Goal: Task Accomplishment & Management: Manage account settings

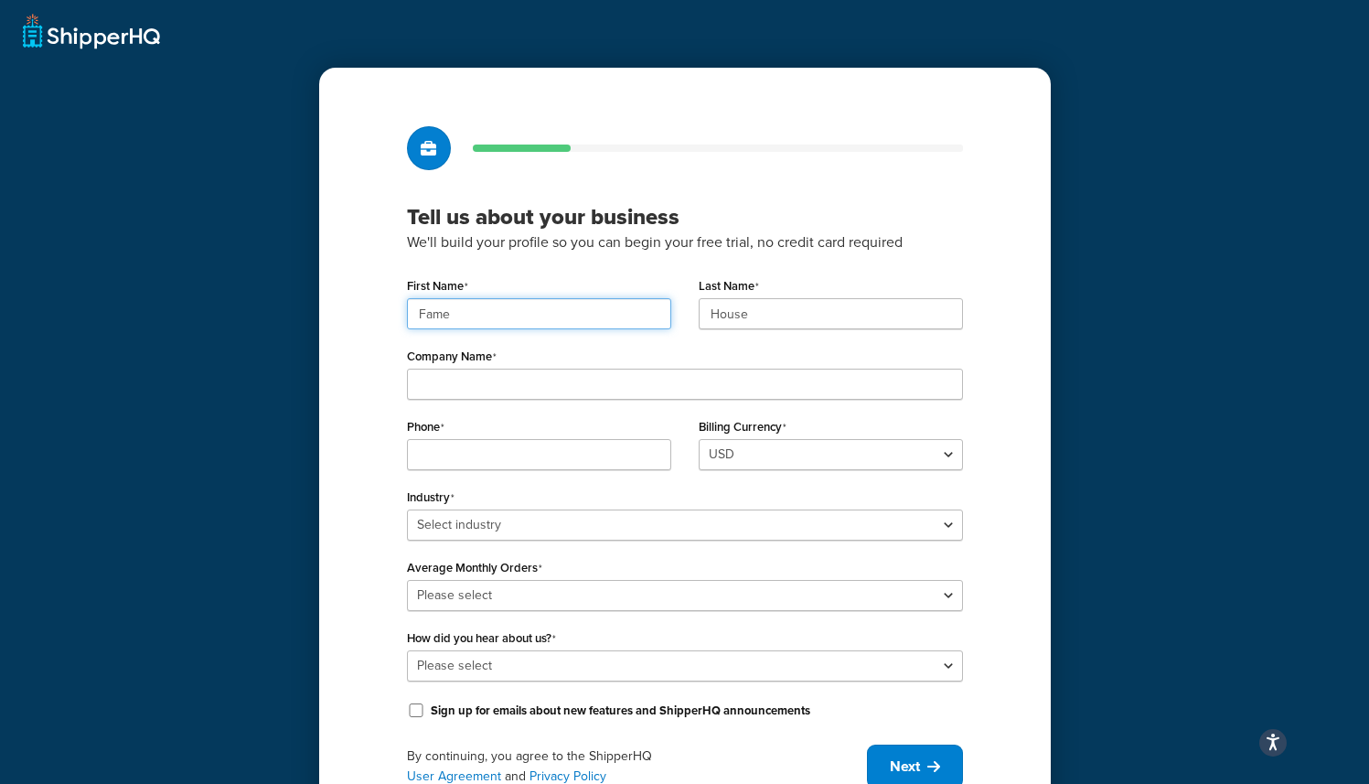
click at [540, 305] on input "Fame" at bounding box center [539, 313] width 264 height 31
paste input "UMG"
type input "UMG"
paste input "UMG"
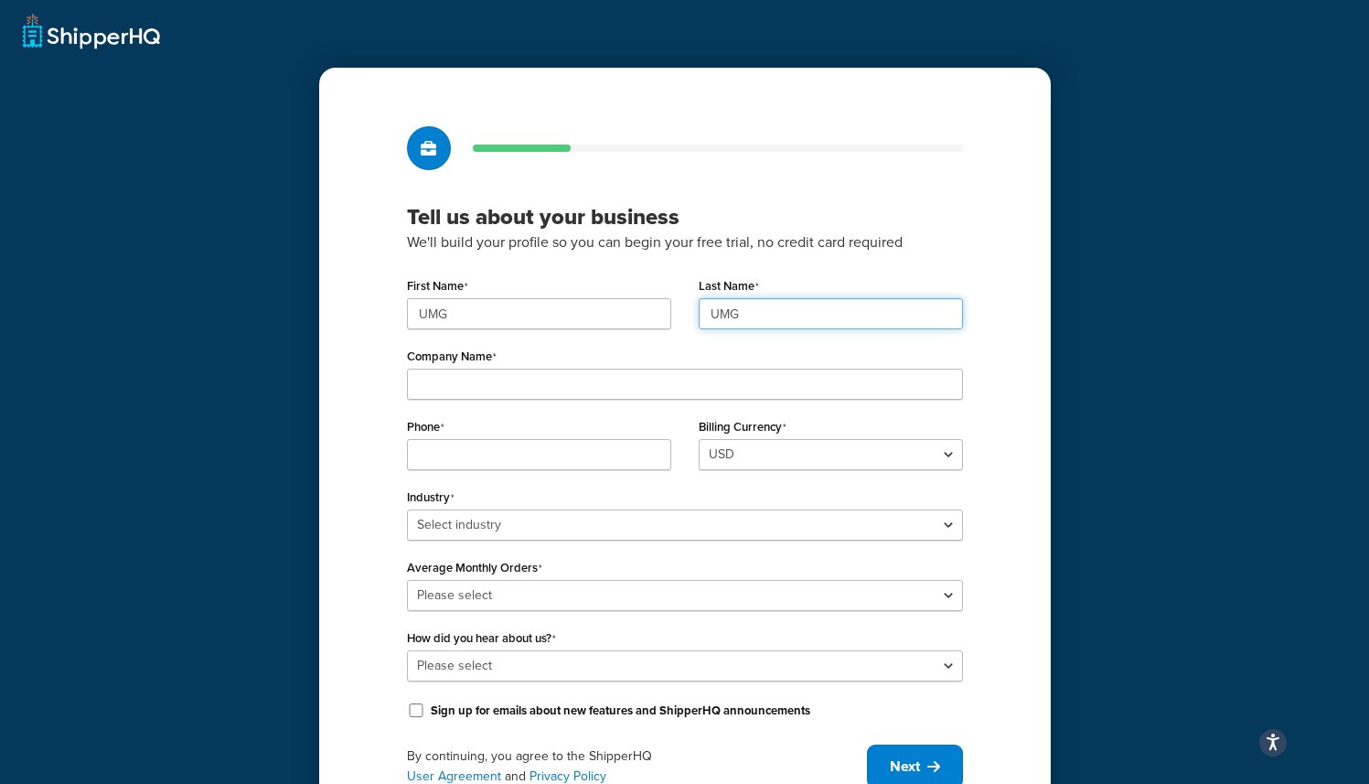
type input "UMG"
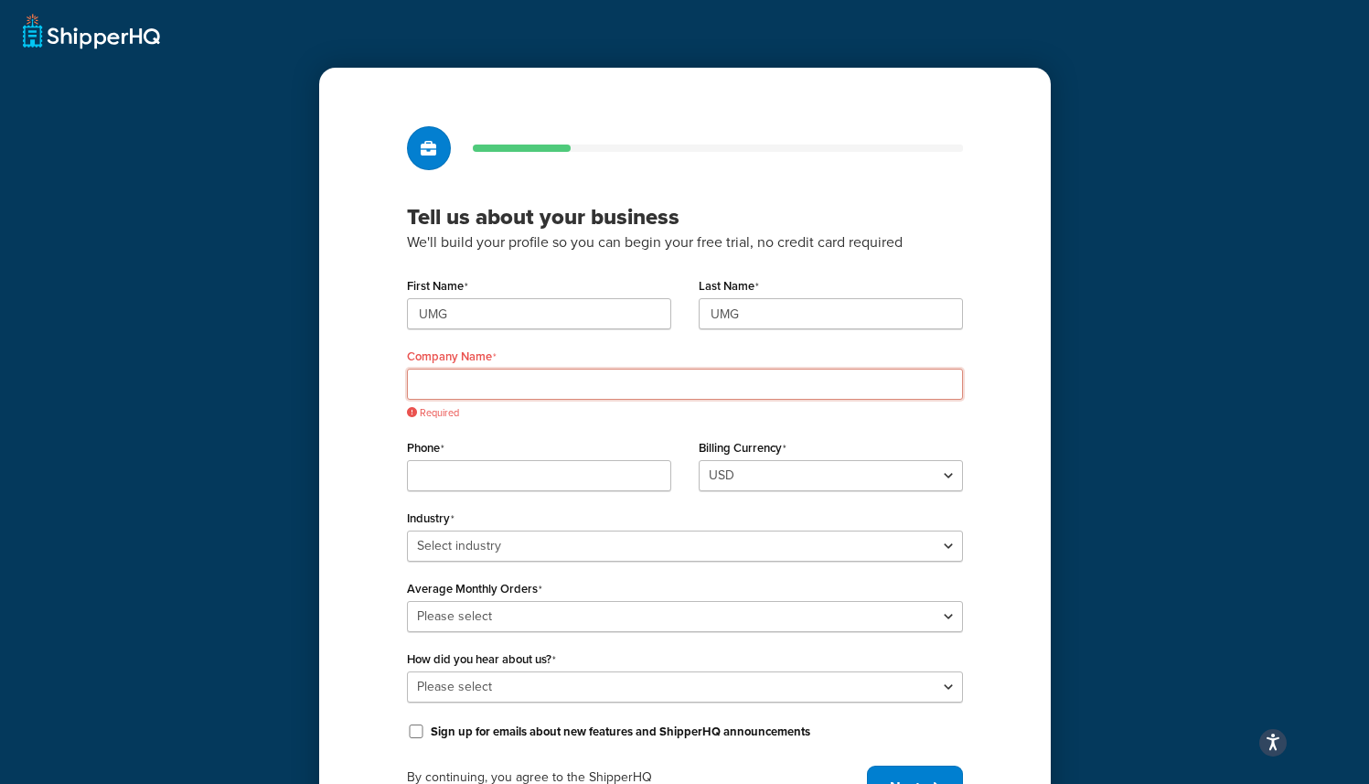
click at [433, 376] on input "Company Name" at bounding box center [685, 384] width 556 height 31
paste input "Universal Music Group"
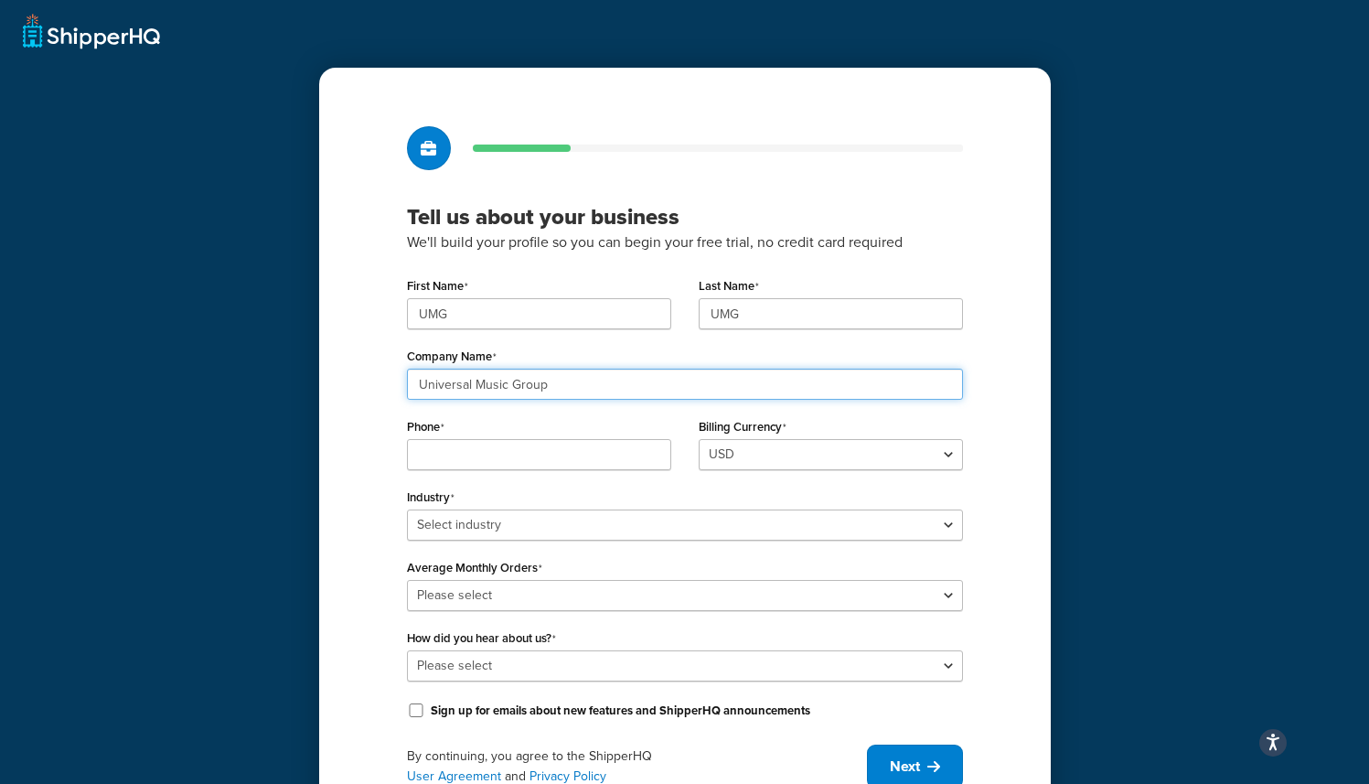
type input "Universal Music Group"
click at [564, 458] on input "Phone" at bounding box center [539, 454] width 264 height 31
paste input "8449137510"
type input "8449137510"
click at [745, 449] on select "USD" at bounding box center [831, 454] width 264 height 31
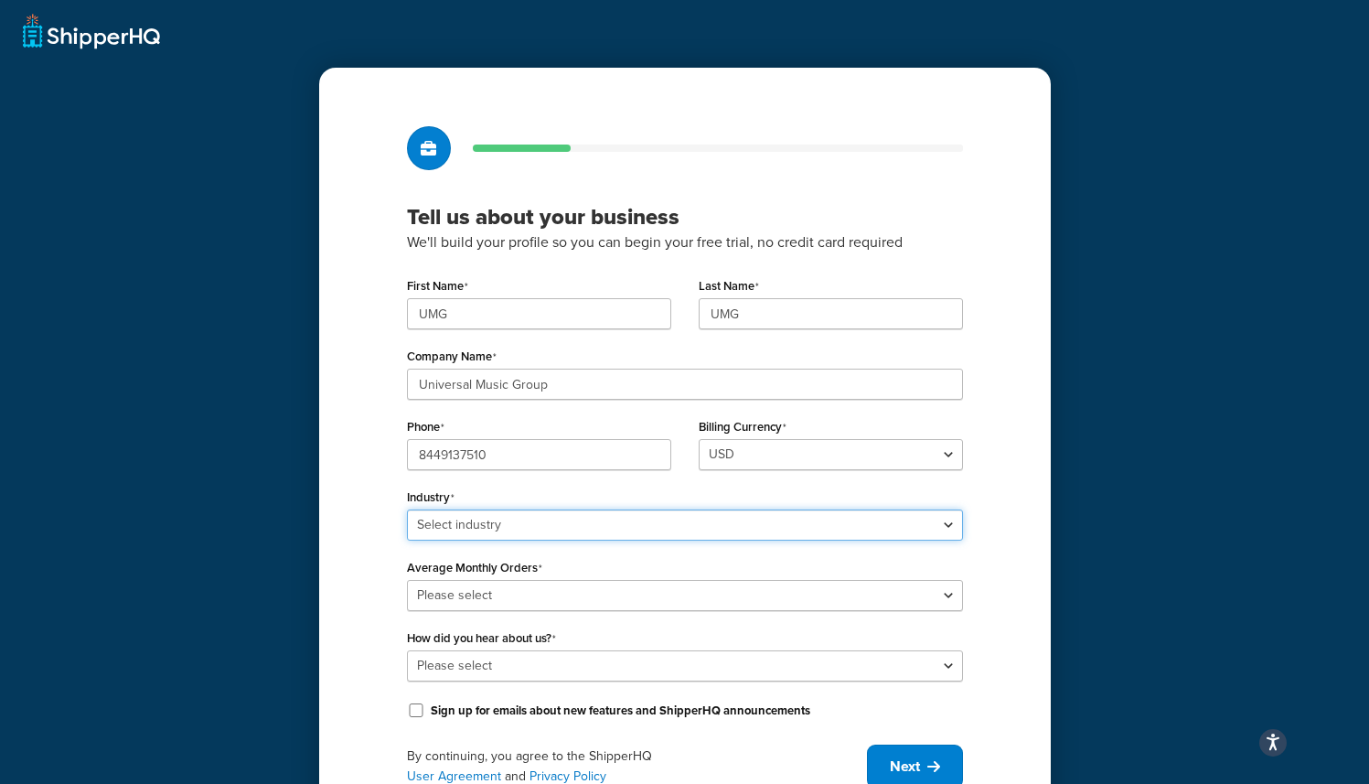
click at [465, 520] on select "Select industry Automotive Adult Agriculture Alcohol, Tobacco & CBD Arts & Craf…" at bounding box center [685, 525] width 556 height 31
select select "25"
click at [407, 510] on select "Select industry Automotive Adult Agriculture Alcohol, Tobacco & CBD Arts & Craf…" at bounding box center [685, 525] width 556 height 31
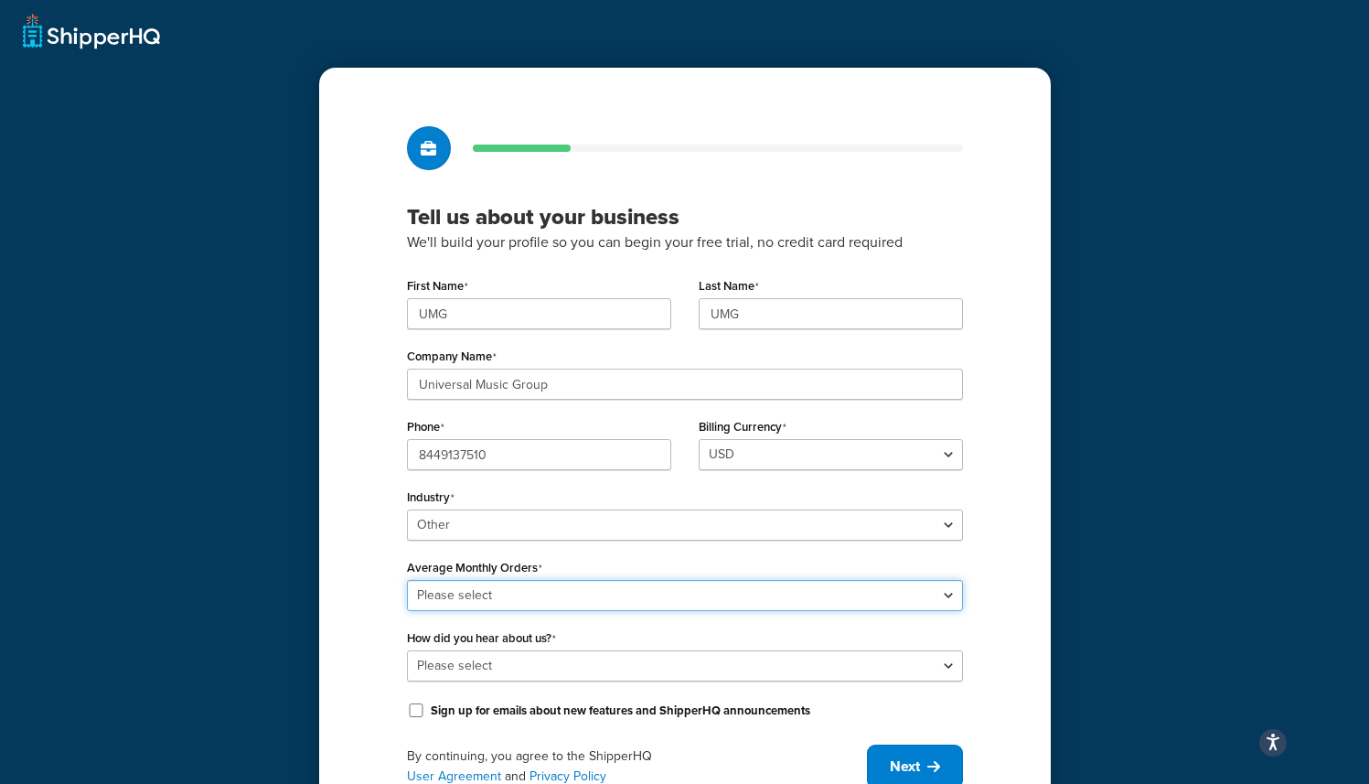
click at [512, 585] on select "Please select 0-500 501-1,000 1,001-10,000 10,001-20,000 Over 20,000" at bounding box center [685, 595] width 556 height 31
select select "4"
click at [407, 580] on select "Please select 0-500 501-1,000 1,001-10,000 10,001-20,000 Over 20,000" at bounding box center [685, 595] width 556 height 31
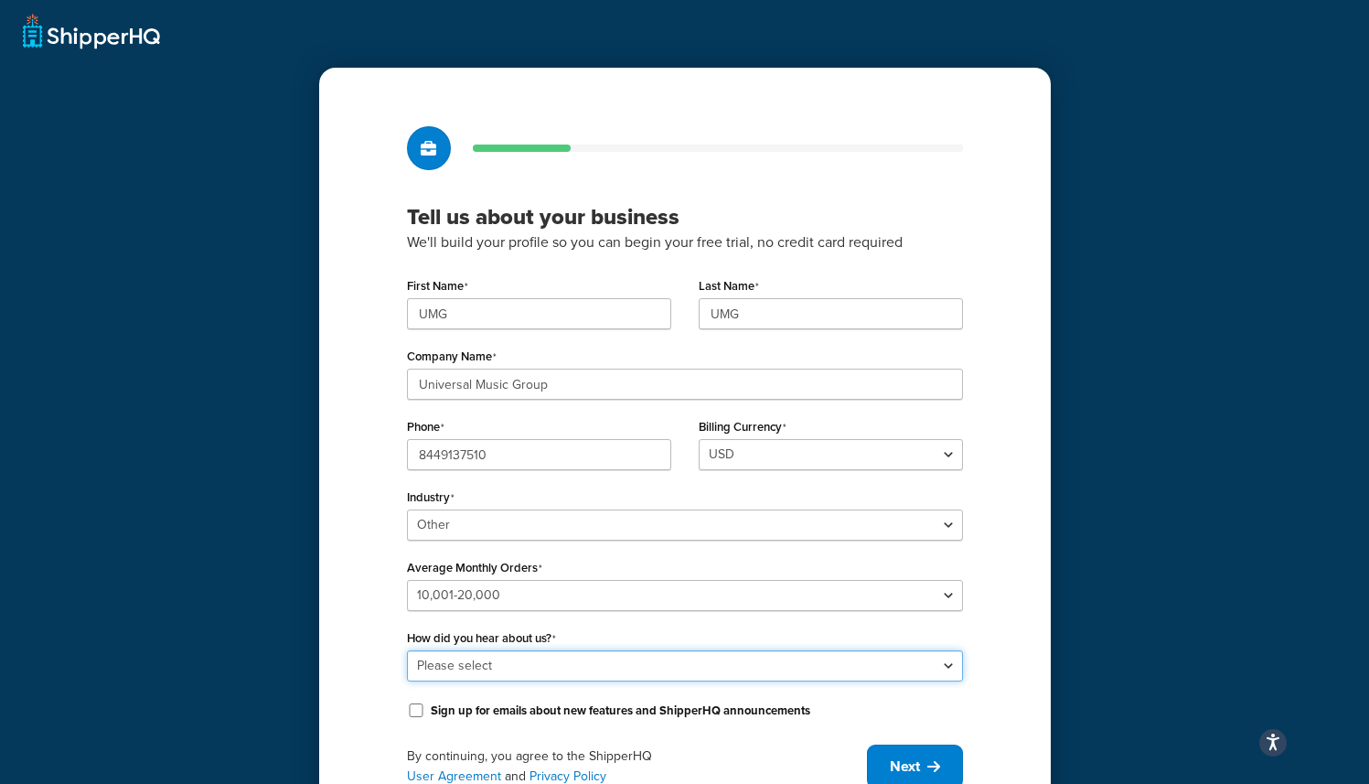
click at [501, 673] on select "Please select Online Search App Store or Marketplace Listing Referred by Agency…" at bounding box center [685, 665] width 556 height 31
select select "10"
click at [407, 650] on select "Please select Online Search App Store or Marketplace Listing Referred by Agency…" at bounding box center [685, 665] width 556 height 31
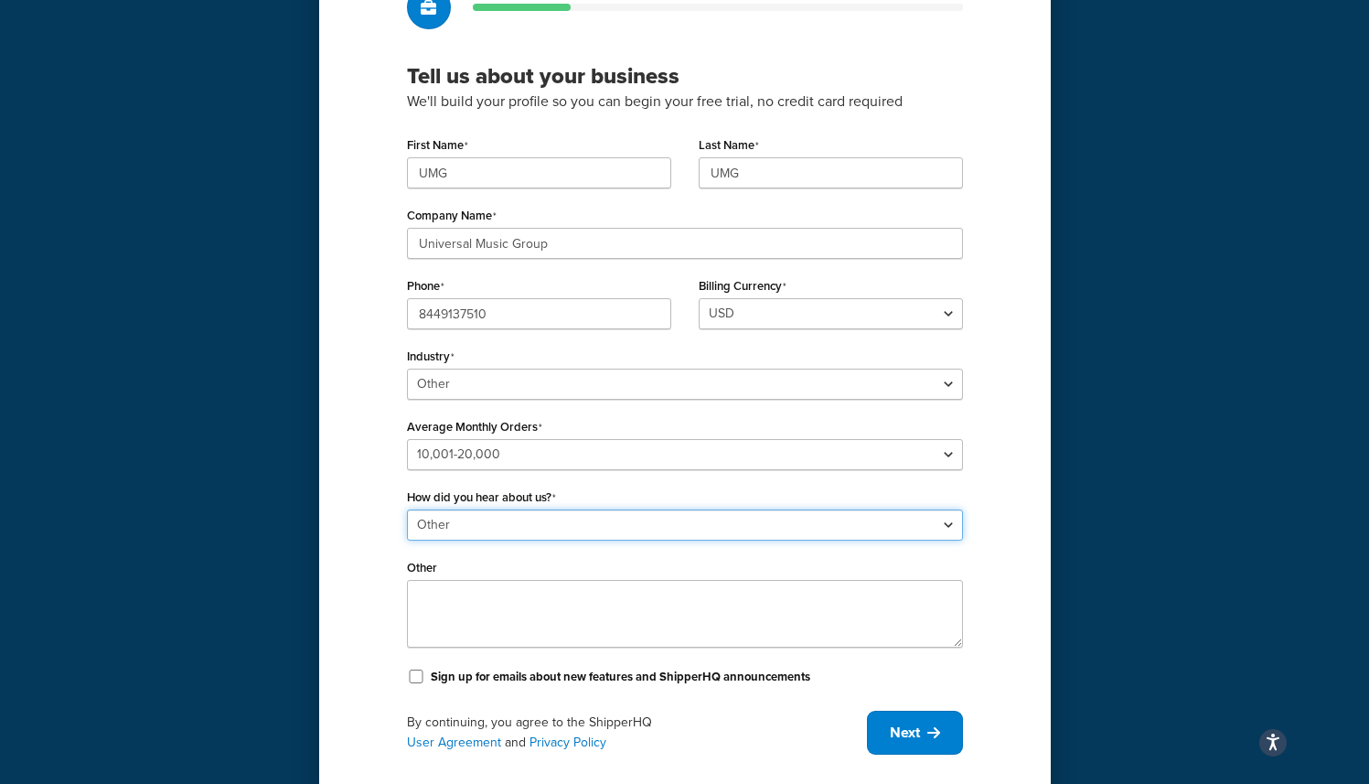
scroll to position [188, 0]
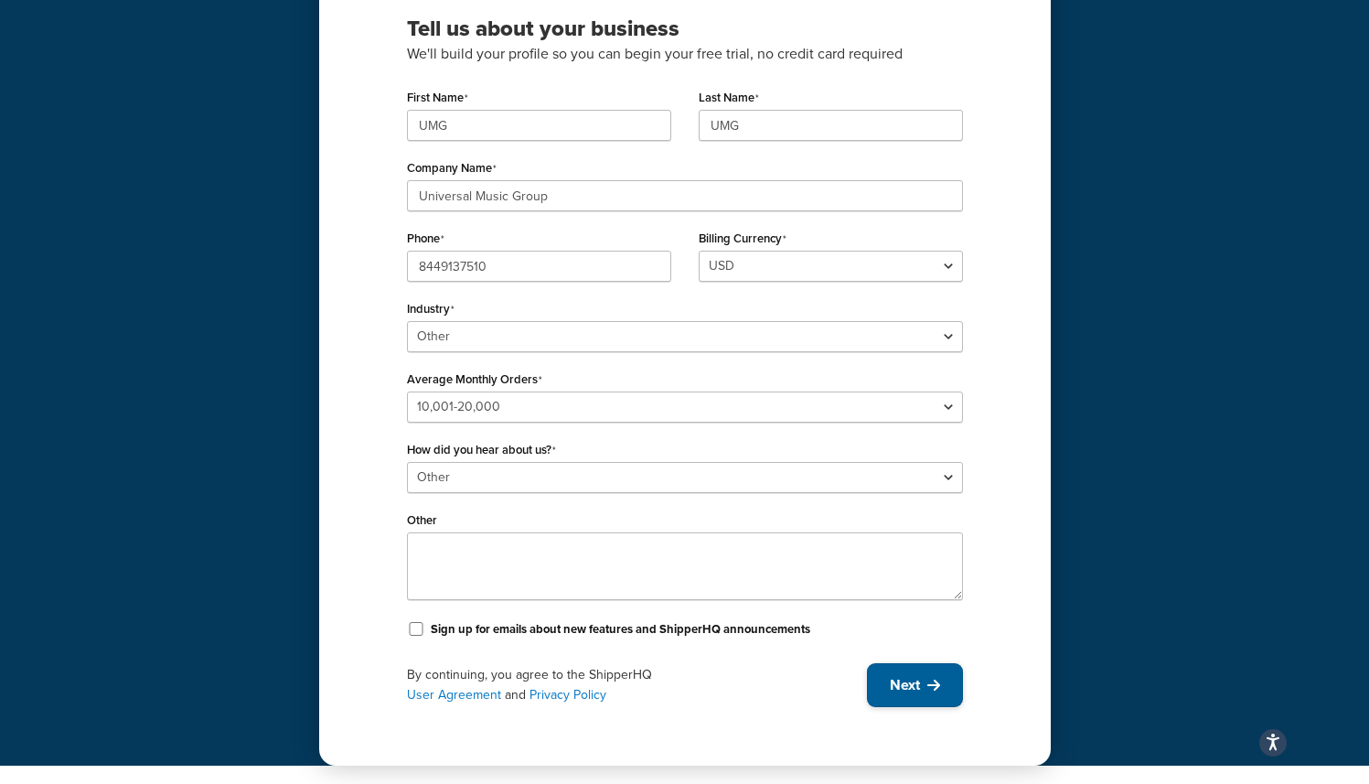
click at [893, 671] on button "Next" at bounding box center [915, 685] width 96 height 44
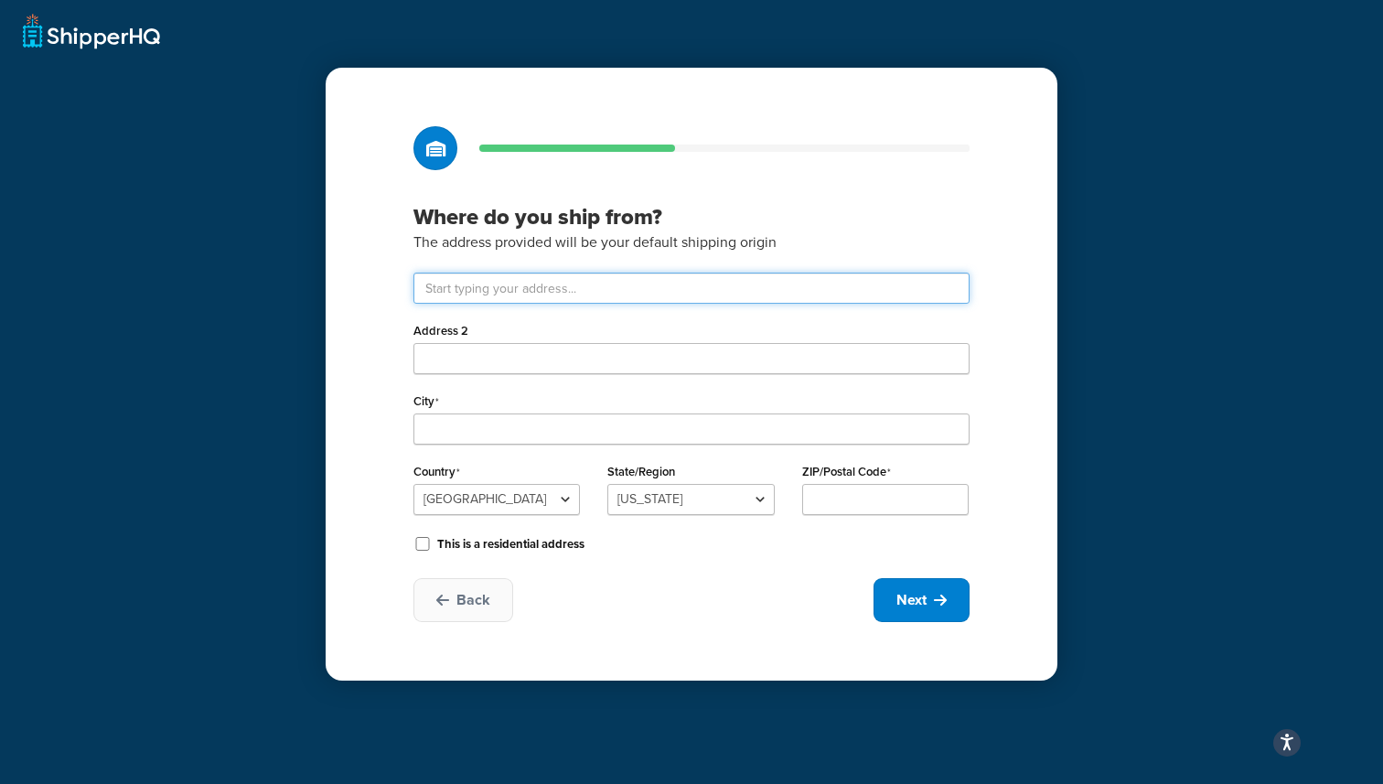
click at [583, 281] on input "text" at bounding box center [691, 288] width 556 height 31
paste input "123 S Broad St."
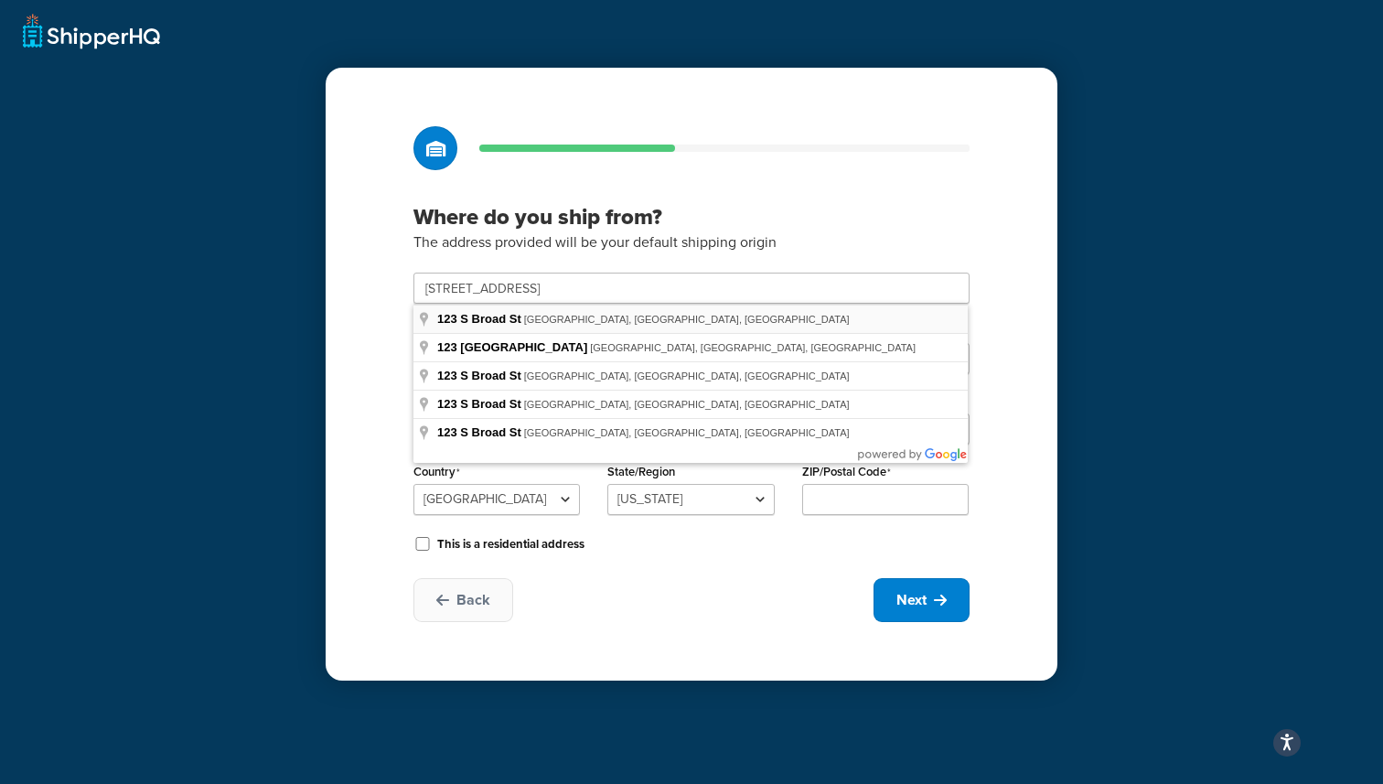
type input "123 S Broad St"
type input "Philadelphia"
select select "38"
type input "19109"
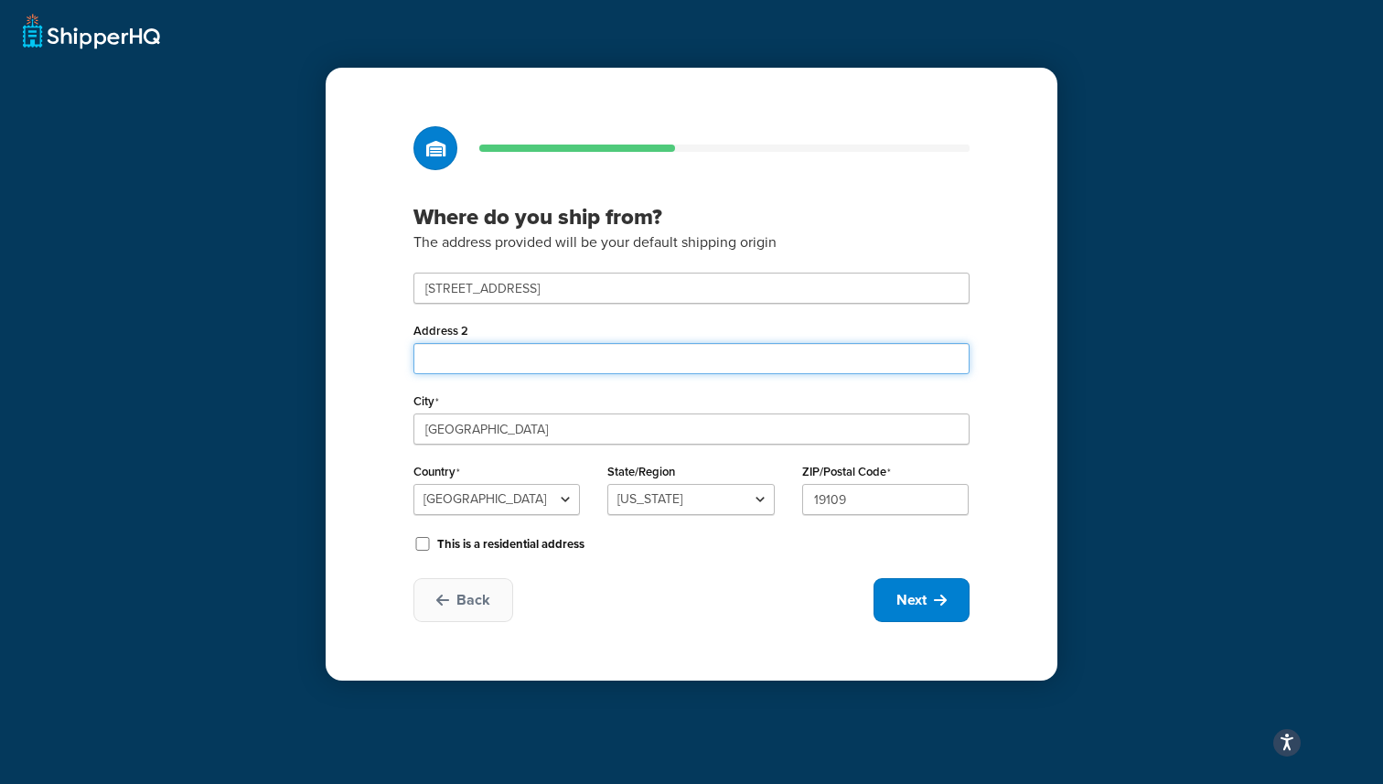
click at [653, 348] on input "Address 2" at bounding box center [691, 358] width 556 height 31
type input "26th Floor"
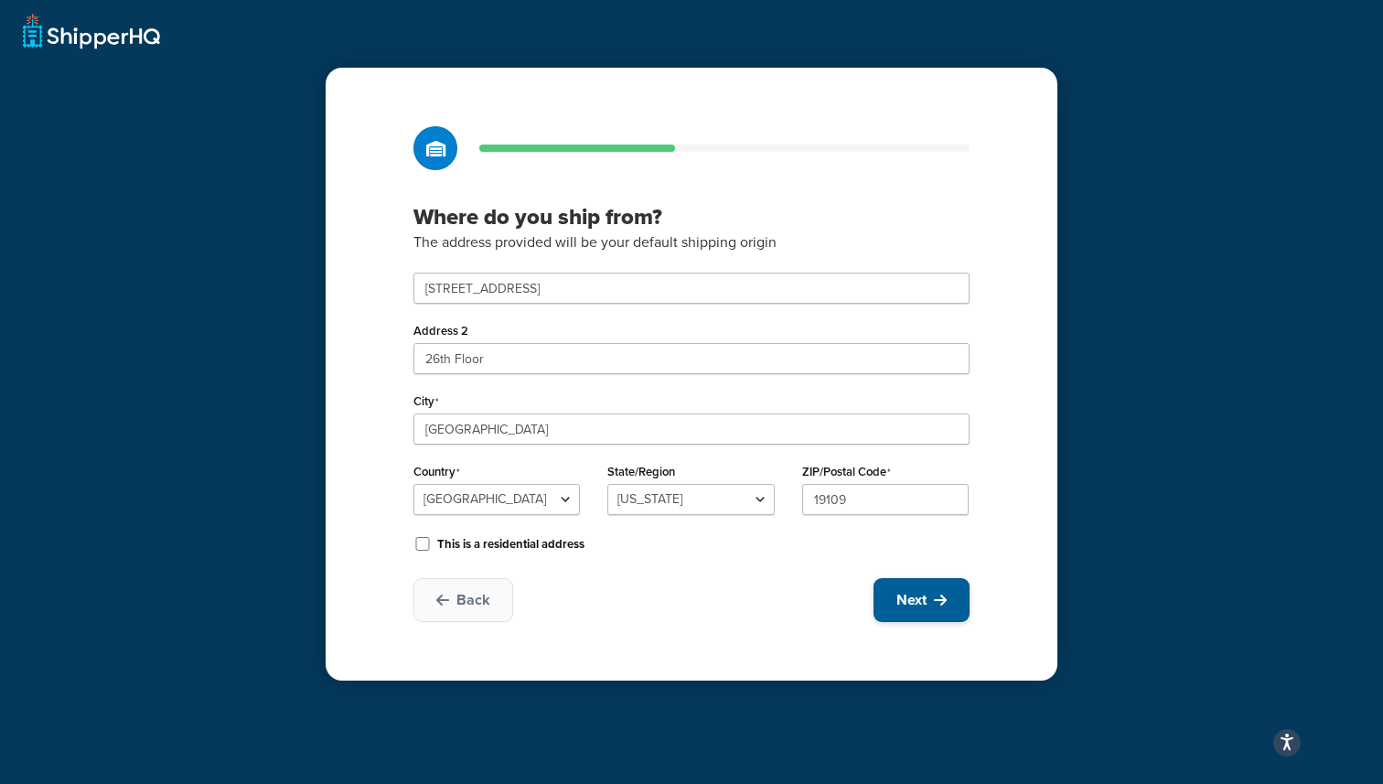
click at [943, 610] on button "Next" at bounding box center [922, 600] width 96 height 44
select select "1"
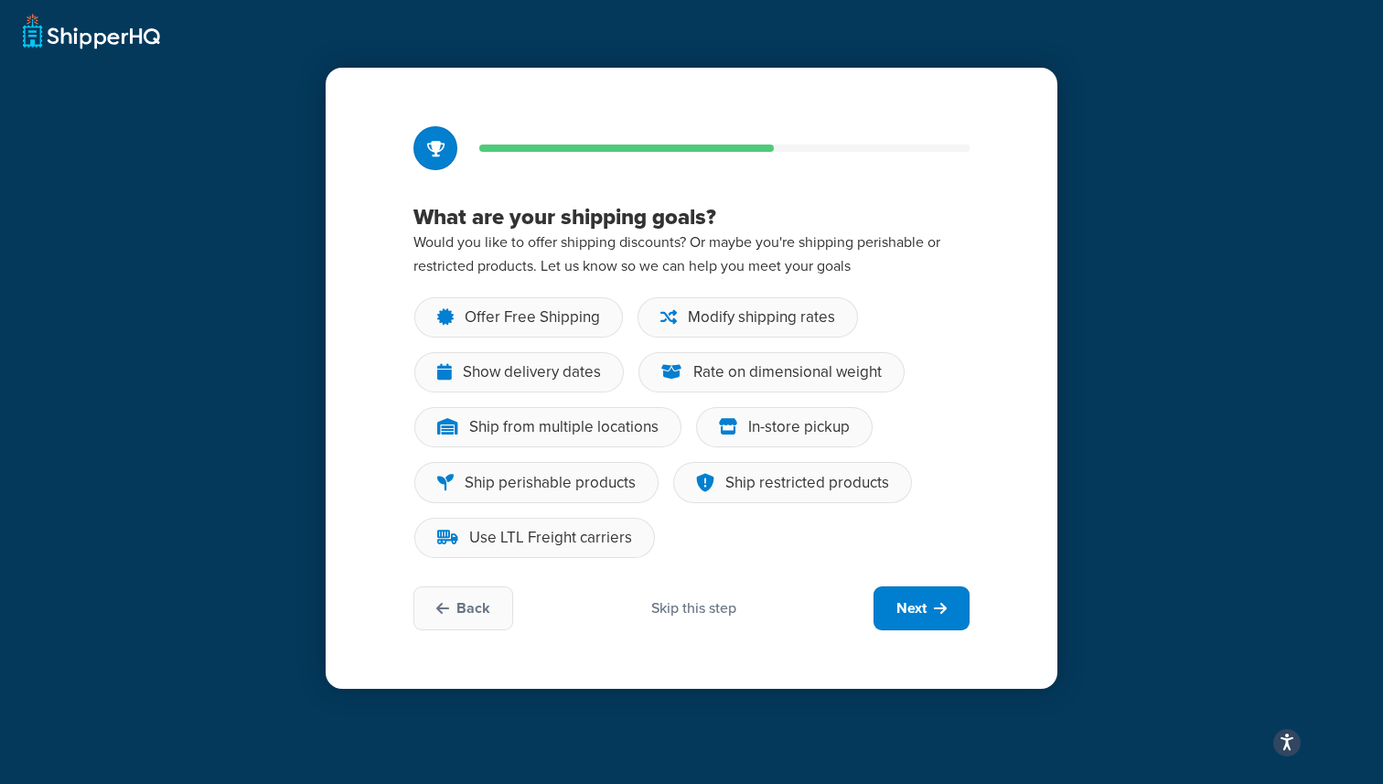
click at [662, 603] on div "Skip this step" at bounding box center [693, 608] width 85 height 20
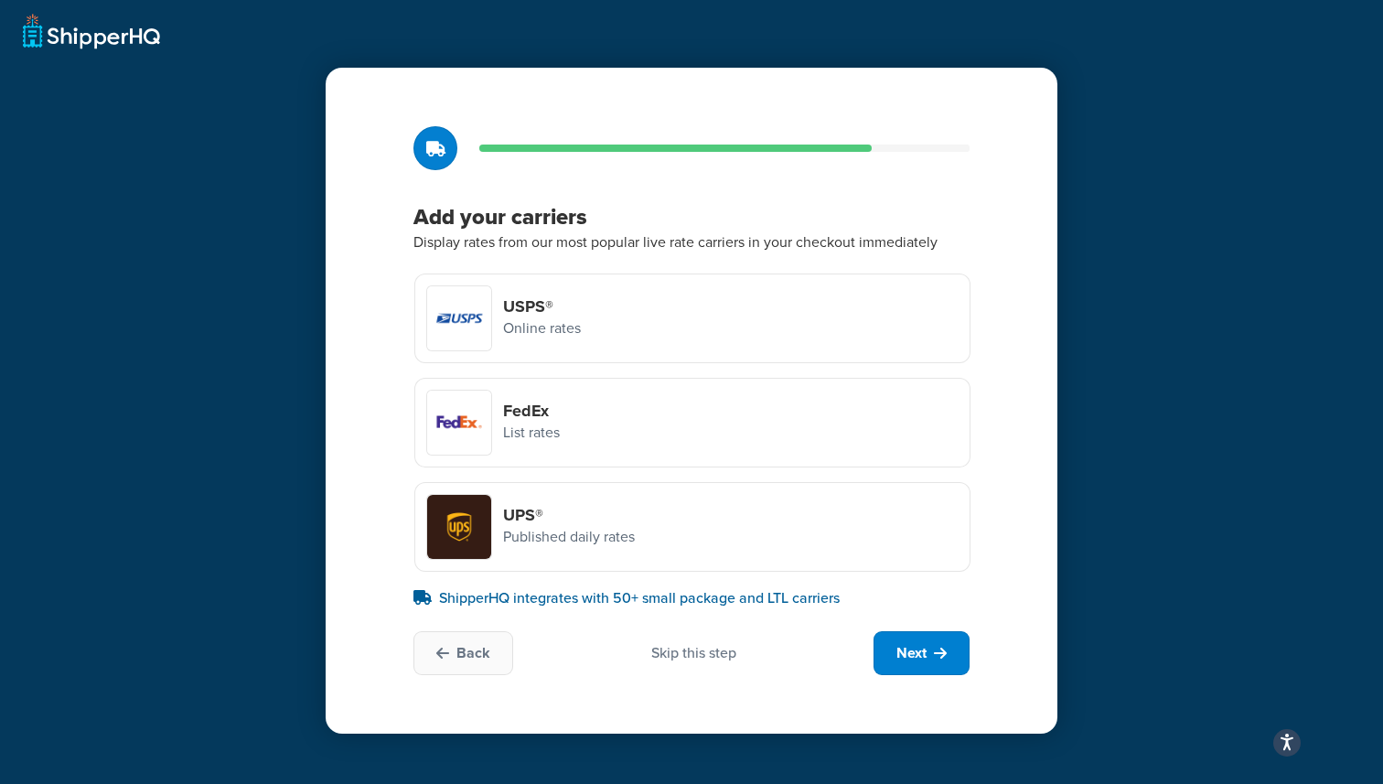
click at [701, 646] on div "Skip this step" at bounding box center [693, 653] width 85 height 20
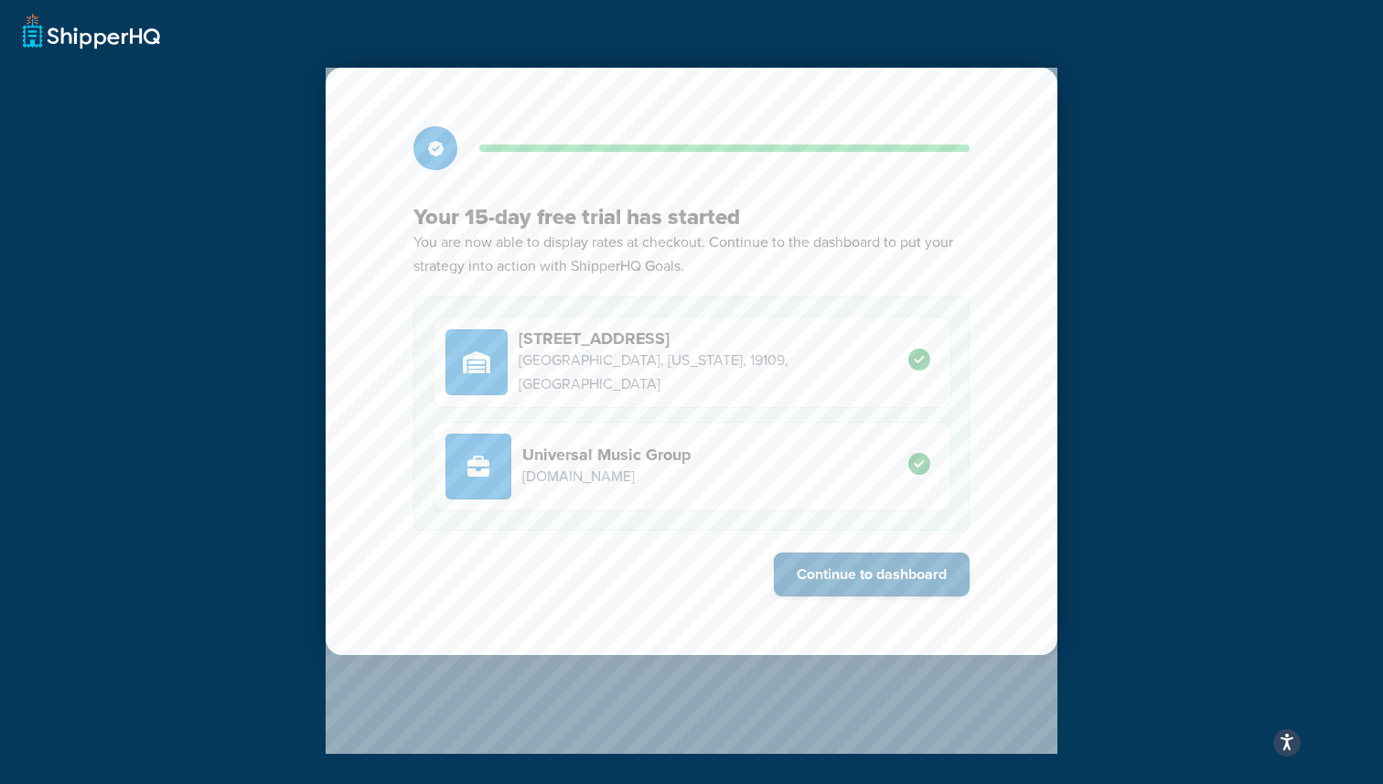
click at [889, 583] on button "Continue to dashboard" at bounding box center [872, 575] width 196 height 44
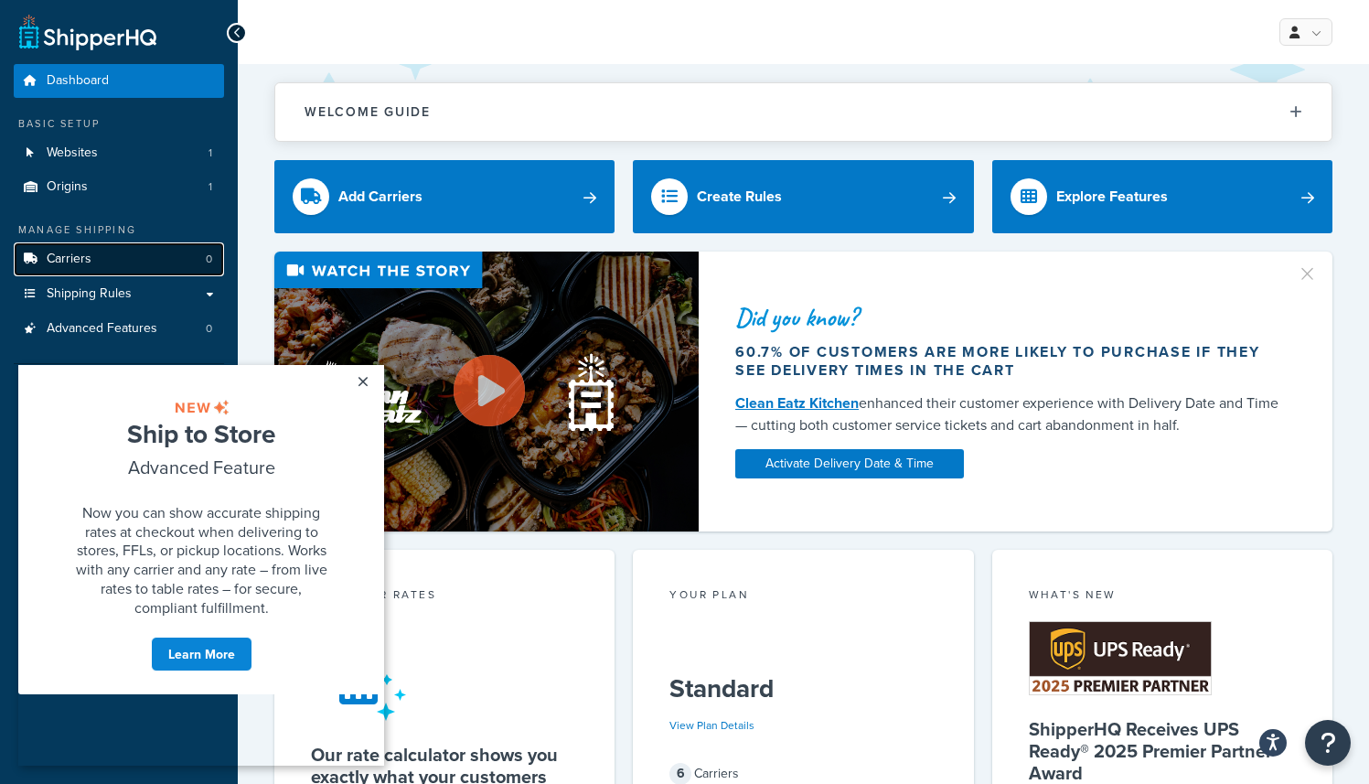
click at [134, 252] on link "Carriers 0" at bounding box center [119, 259] width 210 height 34
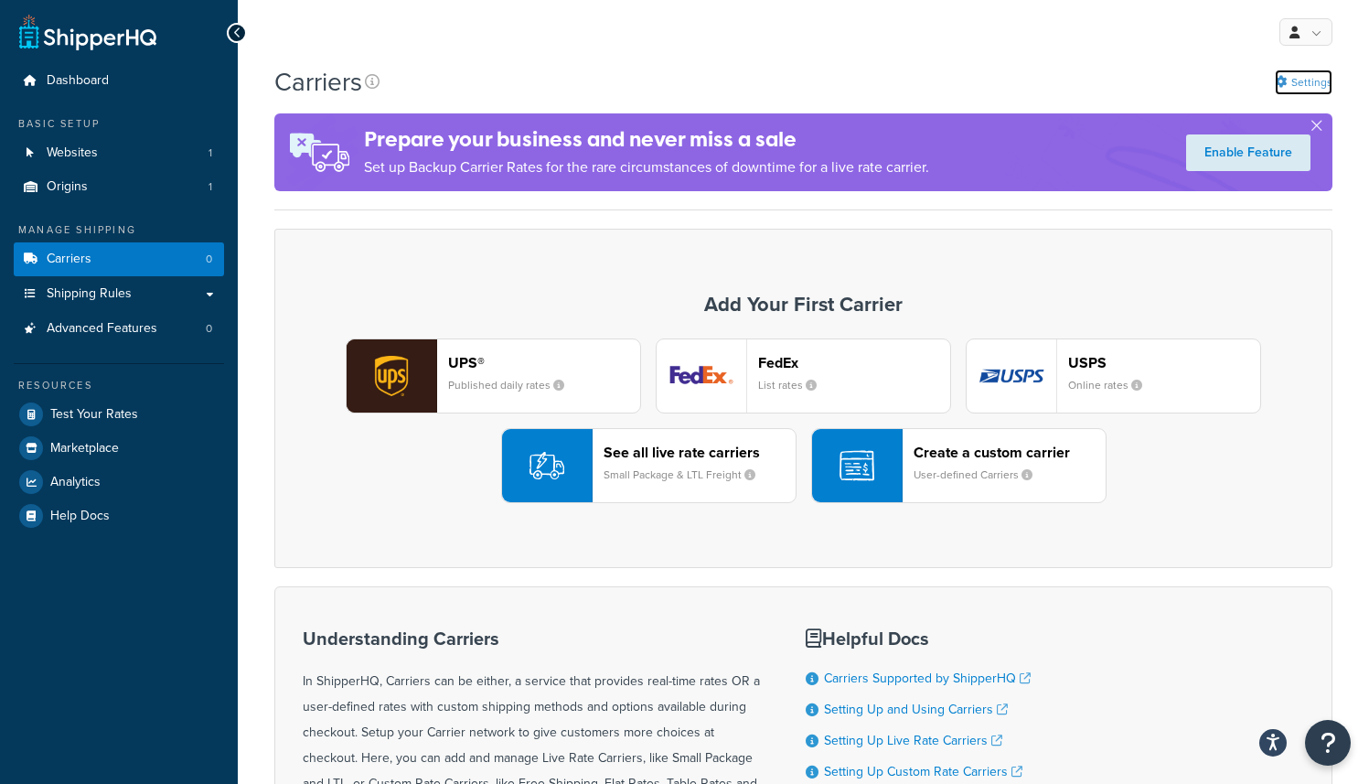
click at [1294, 88] on link "Settings" at bounding box center [1304, 83] width 58 height 26
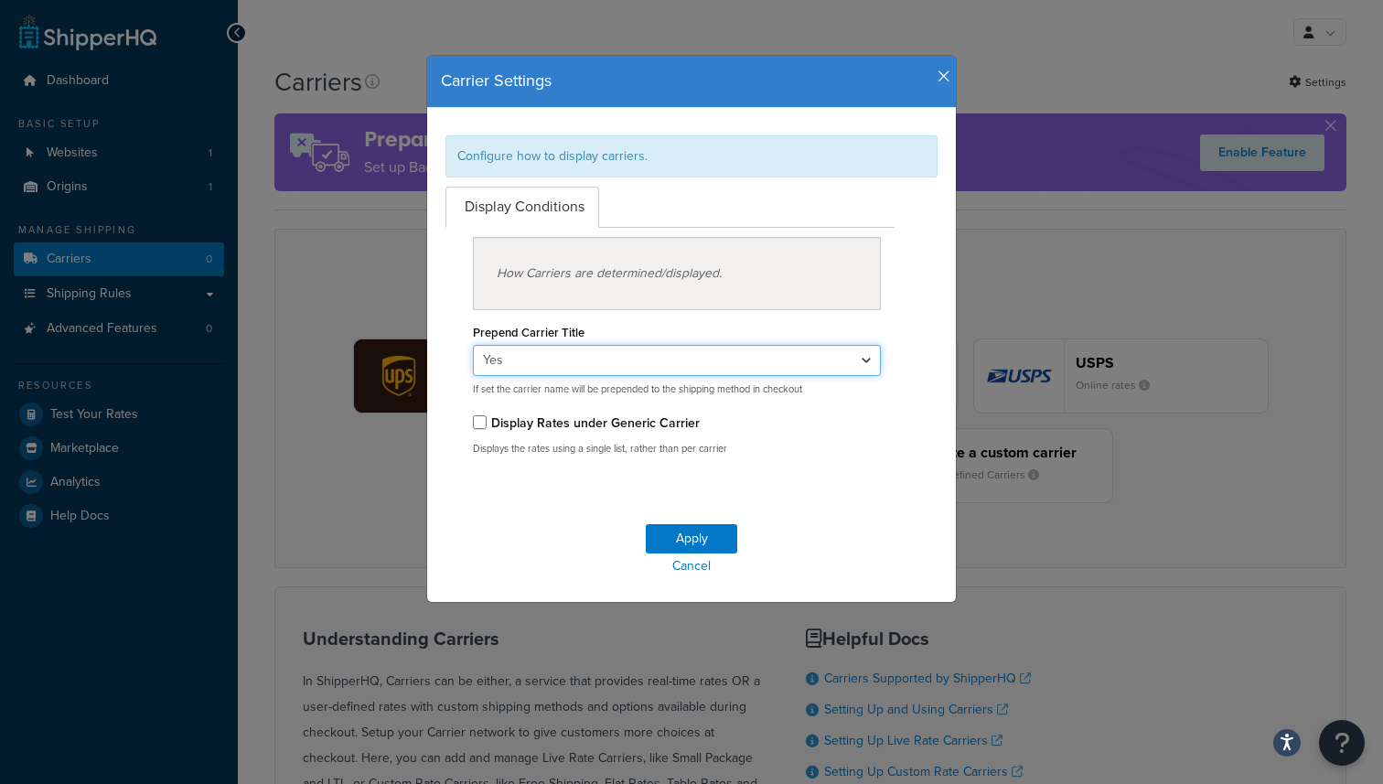
click at [702, 352] on select "Yes No" at bounding box center [677, 360] width 408 height 31
select select "false"
click at [473, 345] on select "Yes No" at bounding box center [677, 360] width 408 height 31
click at [678, 541] on button "Apply" at bounding box center [691, 538] width 91 height 29
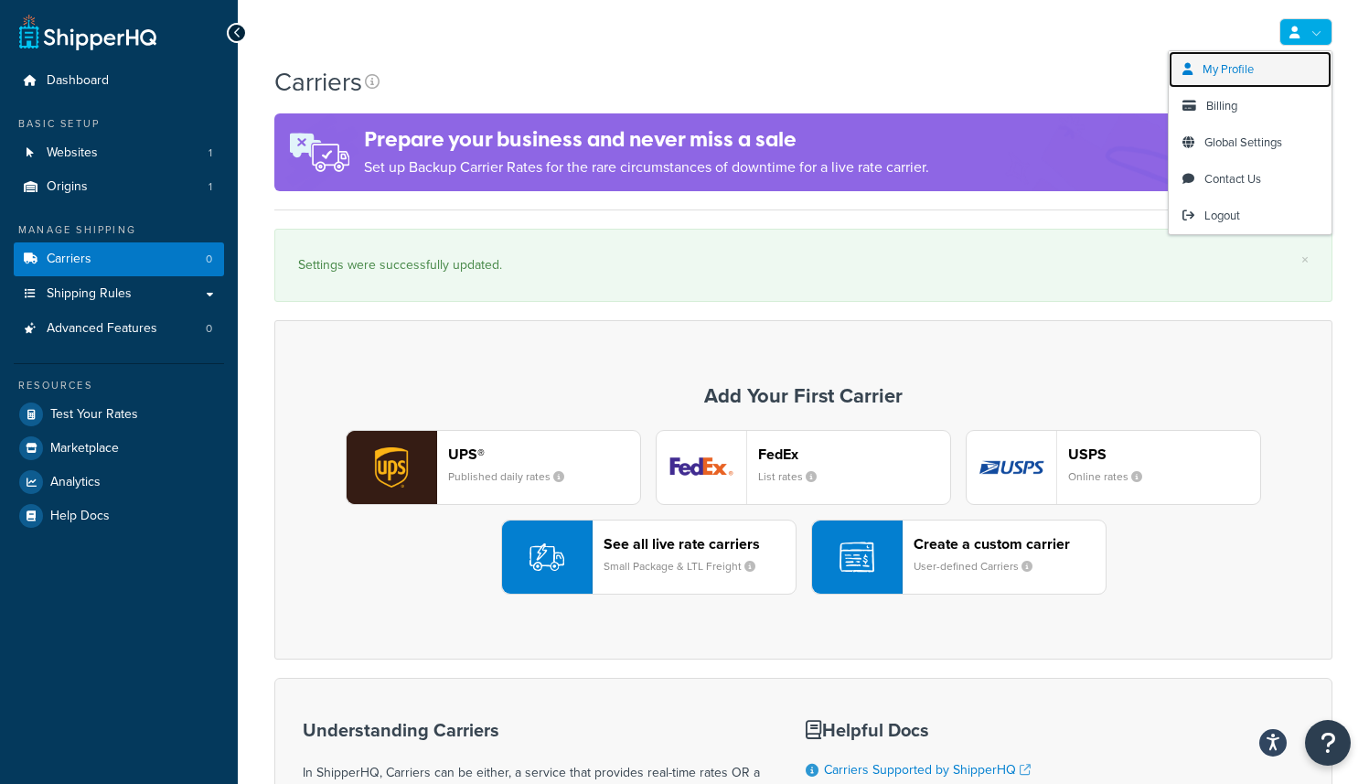
click at [1276, 69] on link "My Profile" at bounding box center [1250, 69] width 163 height 37
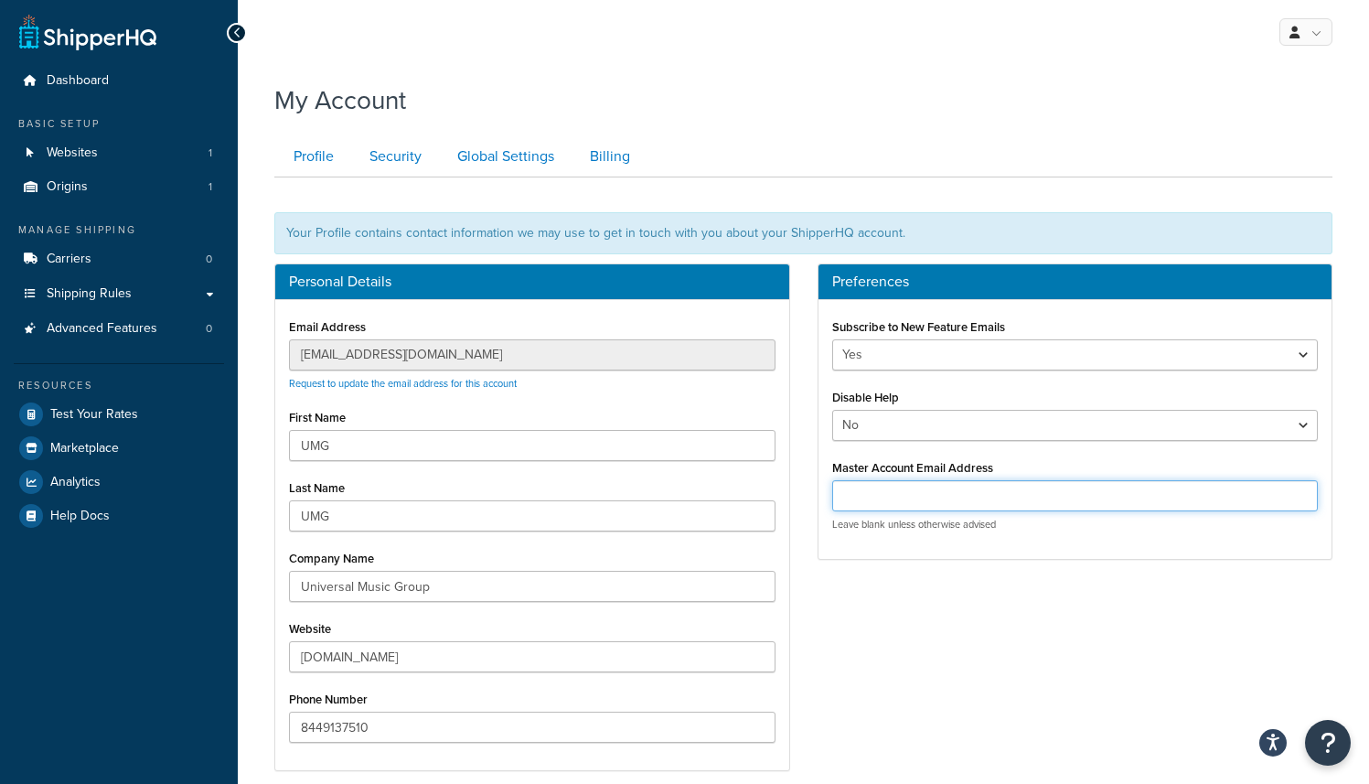
click at [1001, 490] on input "Master Account Email Address" at bounding box center [1075, 495] width 487 height 31
type input "customercare@famehouse.net"
click at [991, 715] on div "Personal Details Email Address customercare@famehouse.net Request to update the…" at bounding box center [804, 526] width 1086 height 526
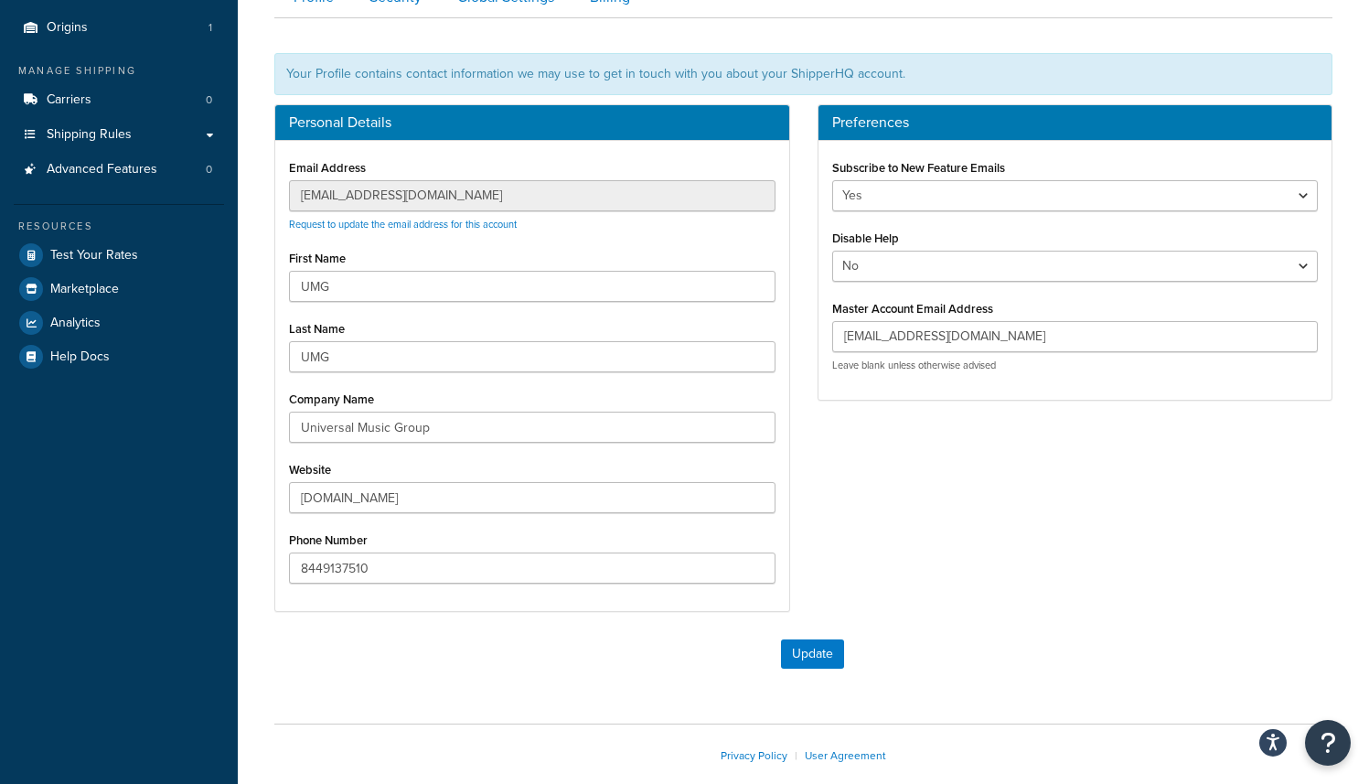
scroll to position [161, 0]
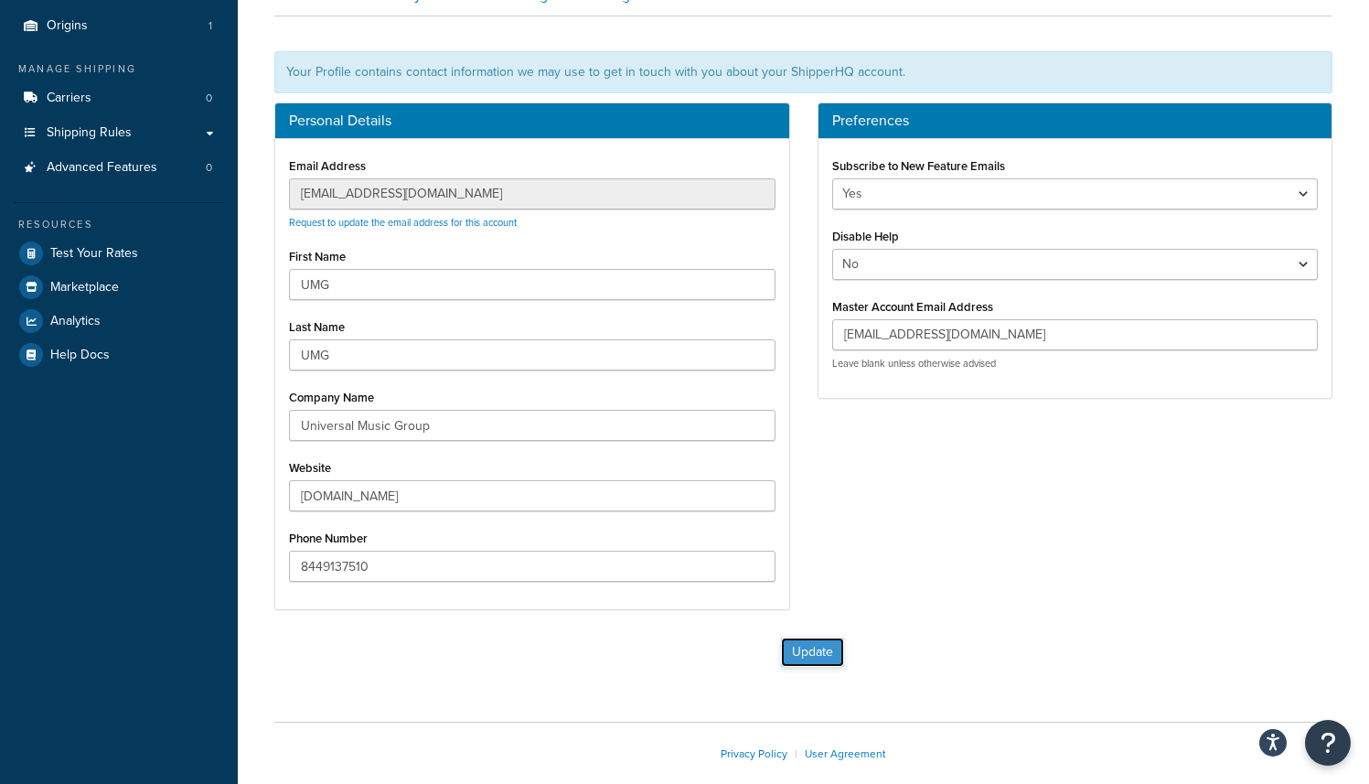
click at [819, 663] on button "Update" at bounding box center [812, 652] width 63 height 29
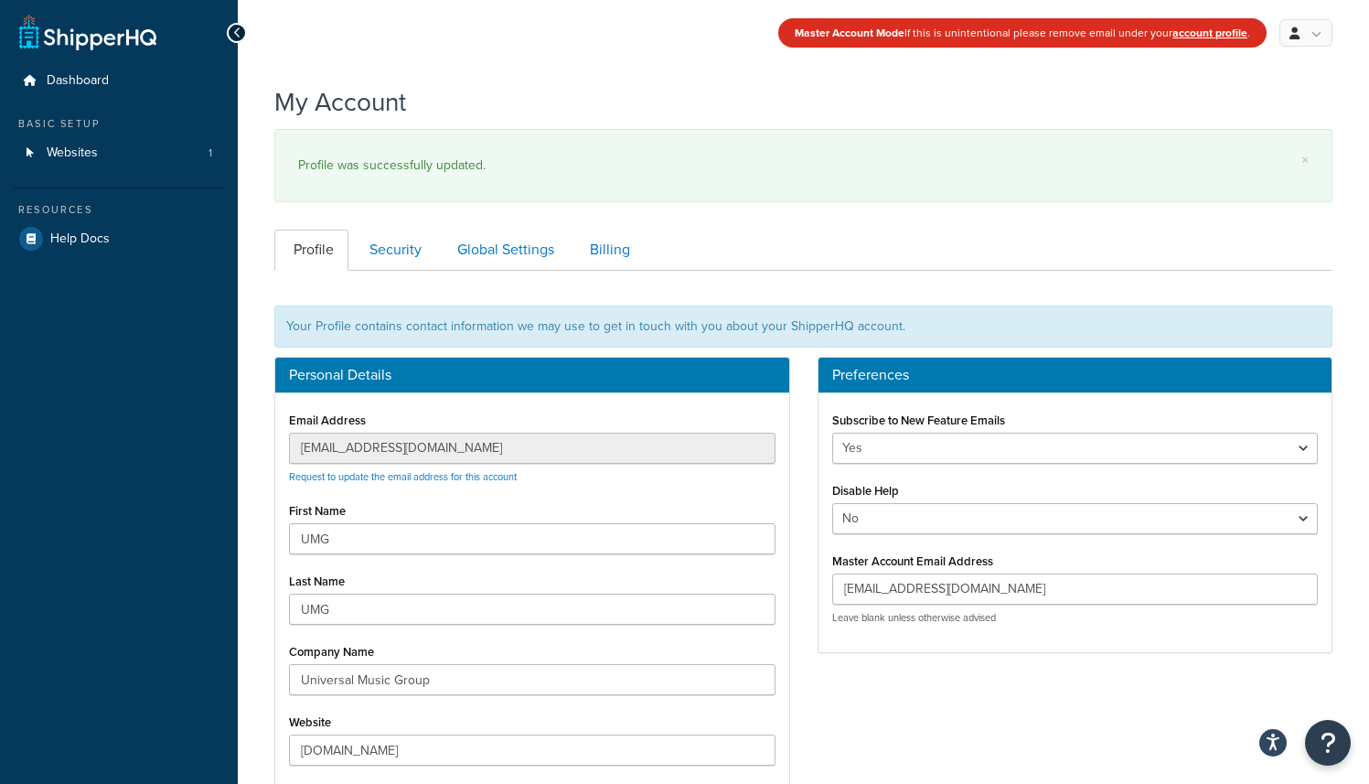
click at [41, 364] on div "Dashboard Basic Setup Websites 1 Resources Help Docs My Account My Profile Bill…" at bounding box center [119, 673] width 238 height 1347
click at [120, 141] on link "Websites 1" at bounding box center [119, 153] width 210 height 34
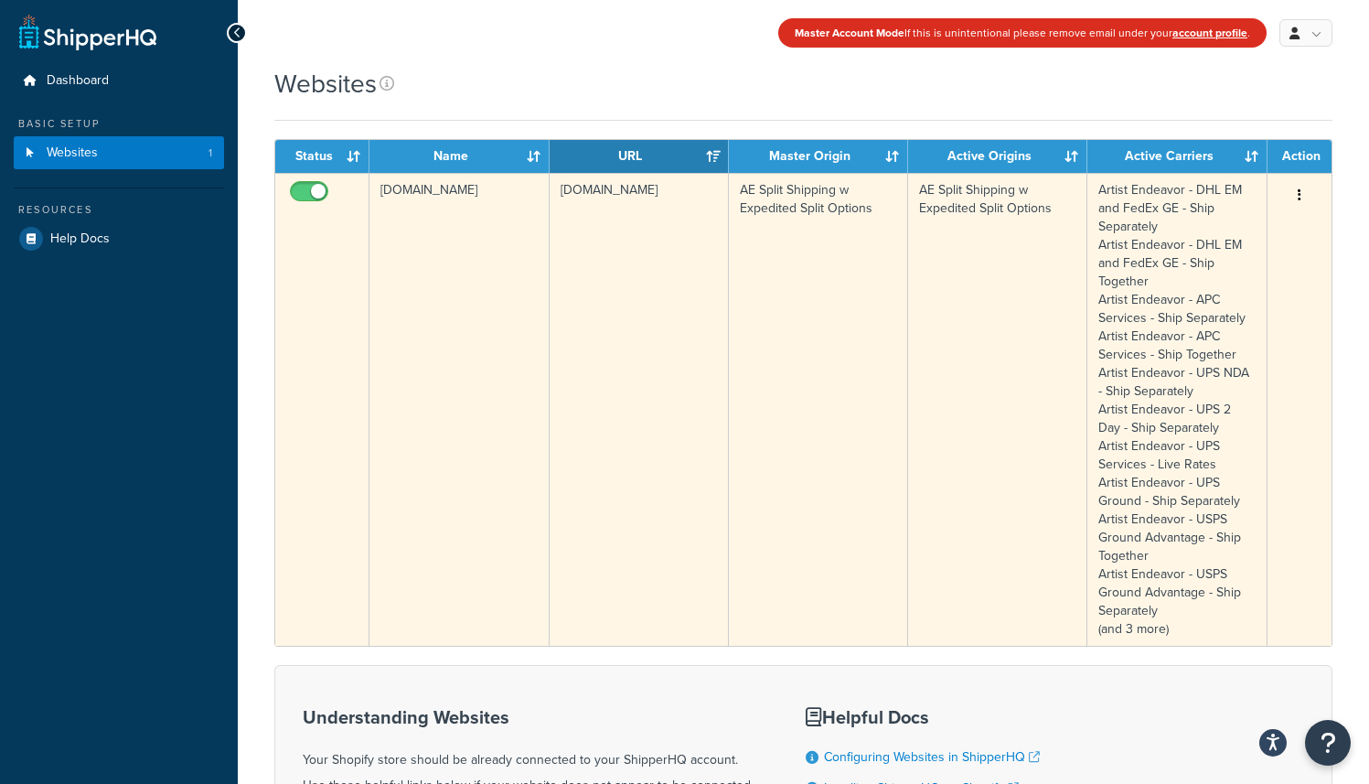
click at [1296, 188] on button "button" at bounding box center [1300, 195] width 26 height 29
click at [1225, 228] on link "Edit" at bounding box center [1226, 232] width 145 height 38
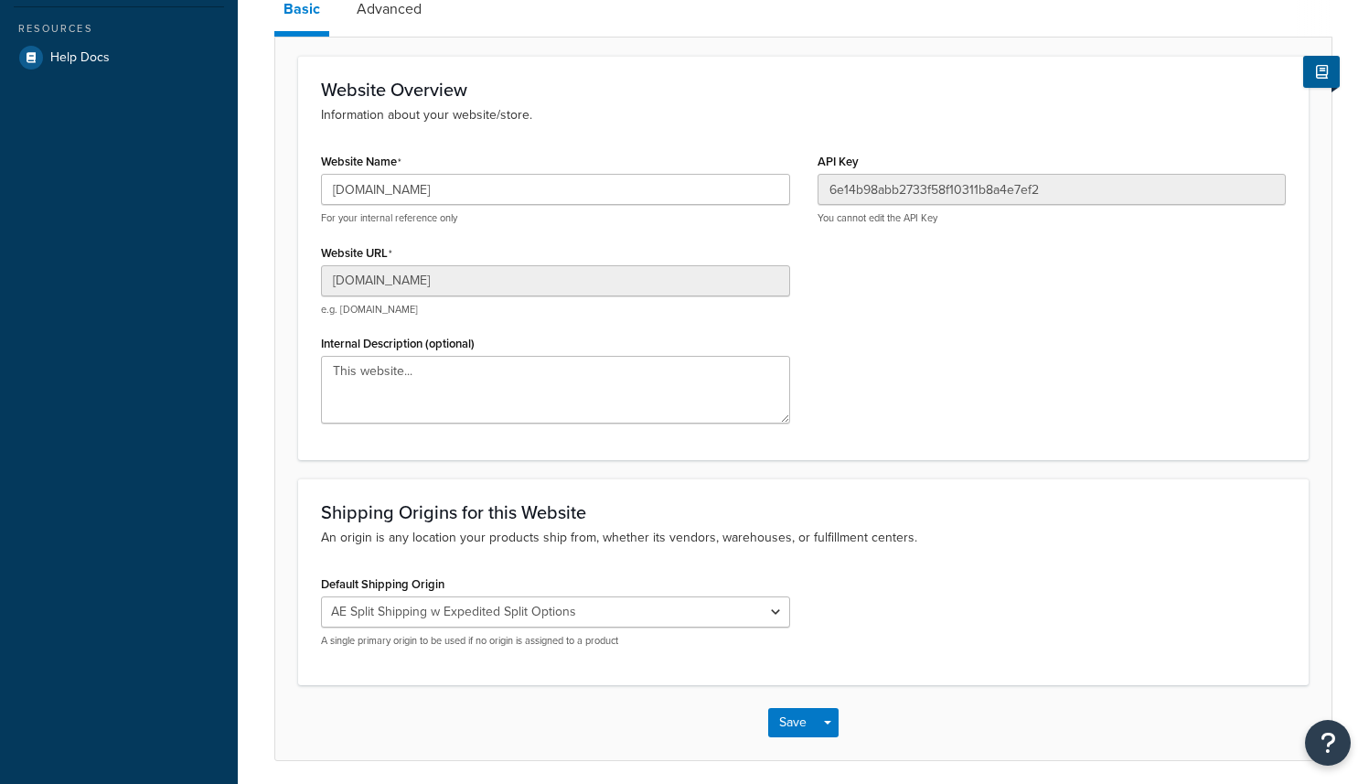
scroll to position [250, 0]
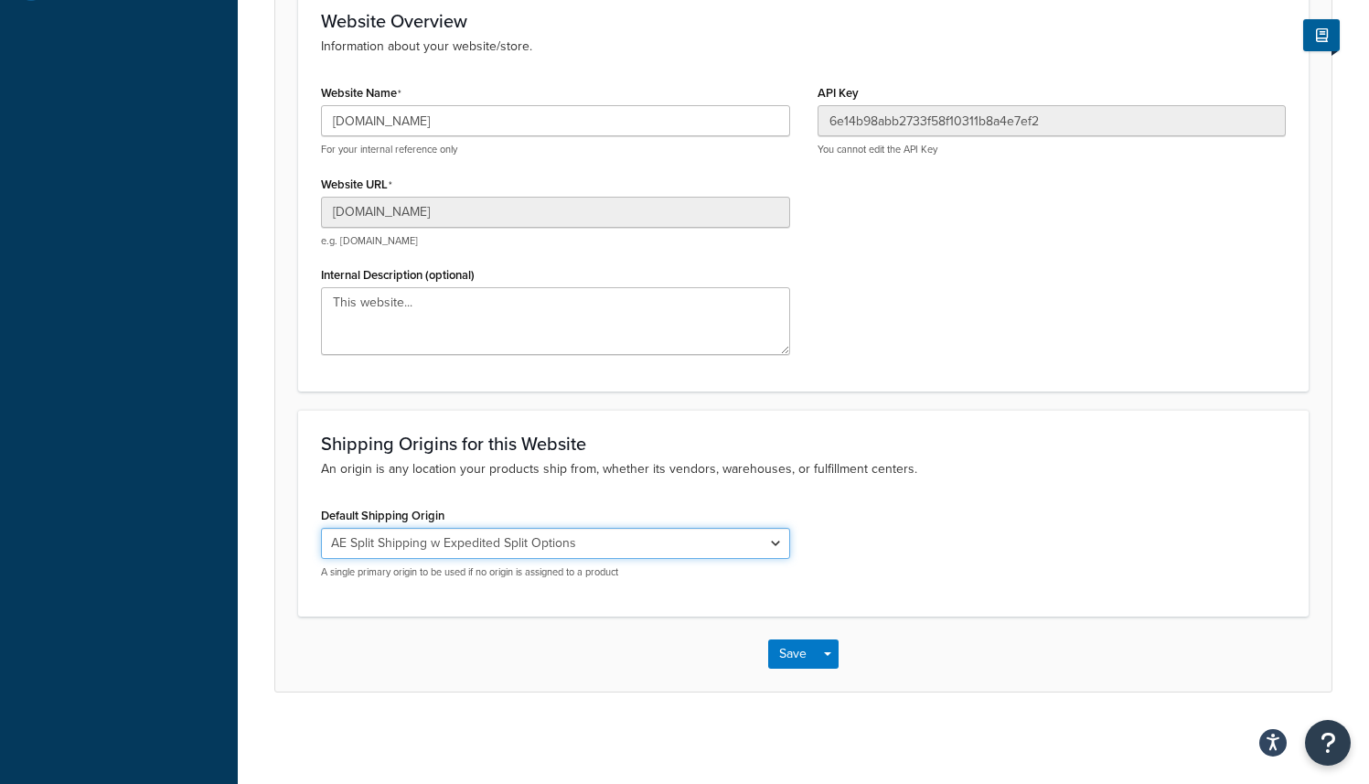
click at [416, 543] on select "El Famoso Artist Endeavor (OG) Graphik Dimensions Artivise Printful [PERSON_NAM…" at bounding box center [555, 543] width 469 height 31
select select "138040"
click at [321, 528] on select "El Famoso Artist Endeavor (OG) Graphik Dimensions Artivise Printful [PERSON_NAM…" at bounding box center [555, 543] width 469 height 31
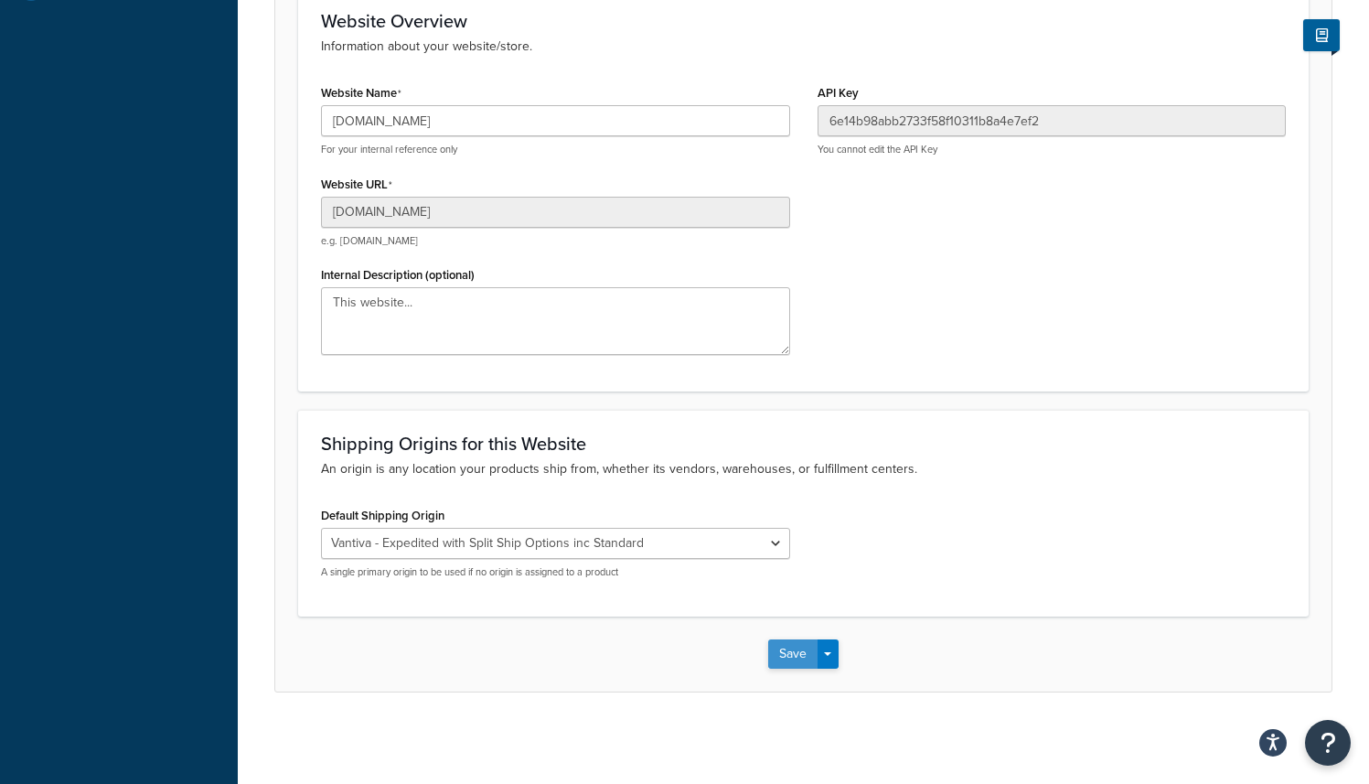
click at [799, 653] on button "Save" at bounding box center [792, 653] width 49 height 29
